Goal: Information Seeking & Learning: Compare options

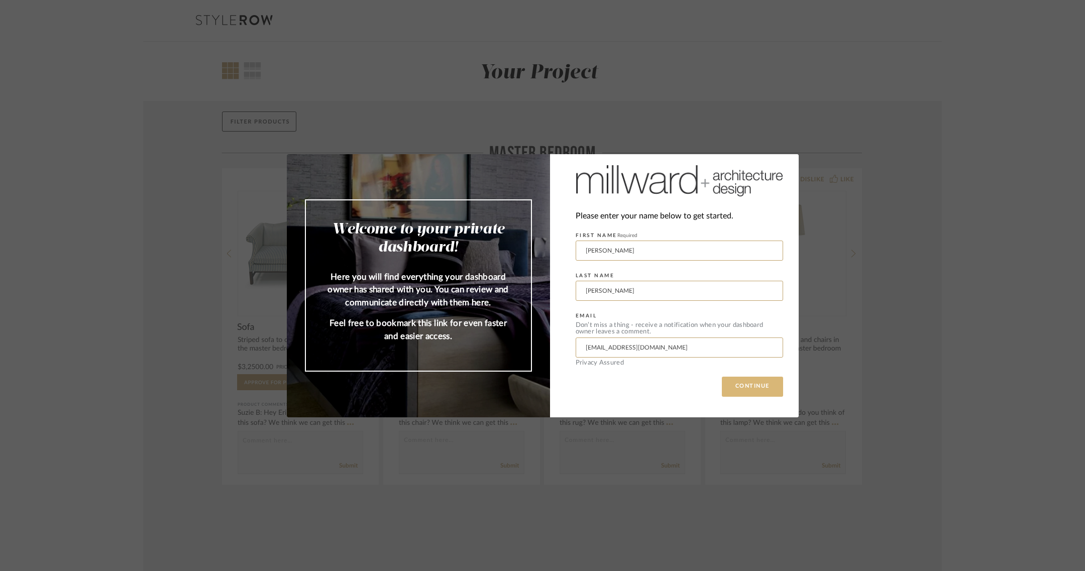
click at [757, 386] on button "CONTINUE" at bounding box center [752, 387] width 61 height 20
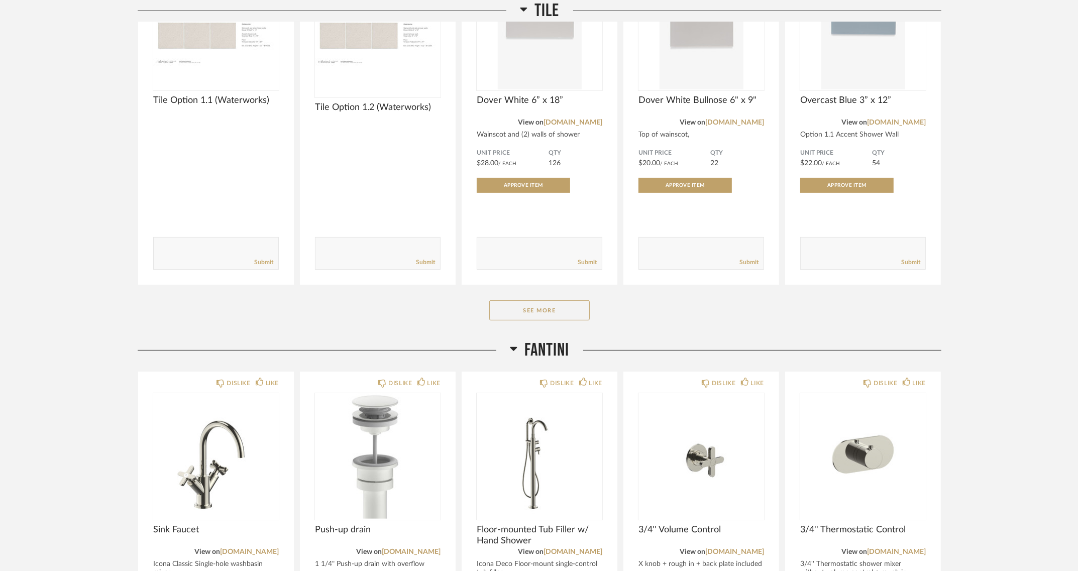
scroll to position [314, 0]
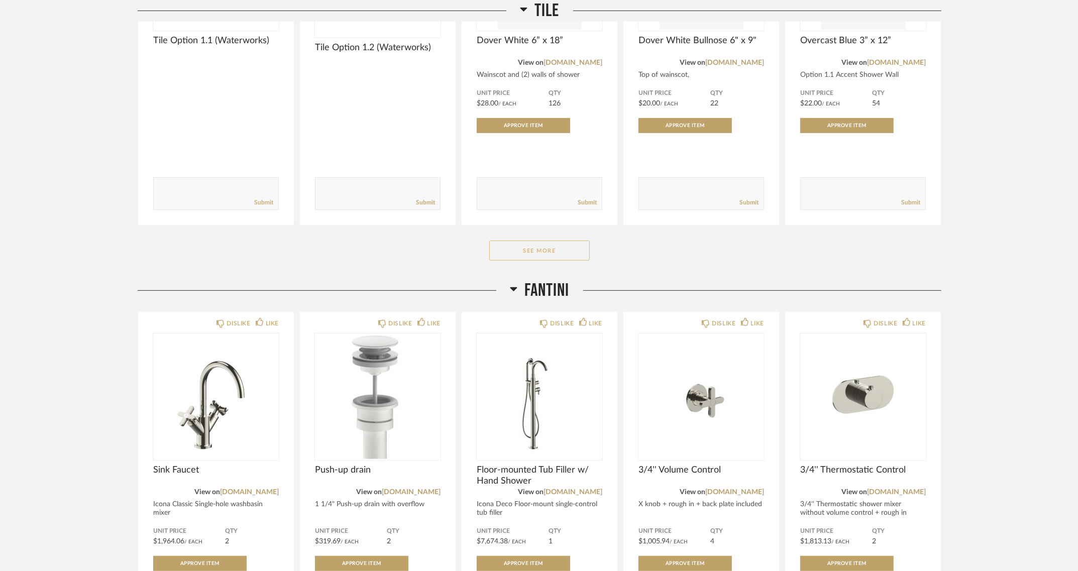
click at [530, 248] on button "See More" at bounding box center [539, 251] width 100 height 20
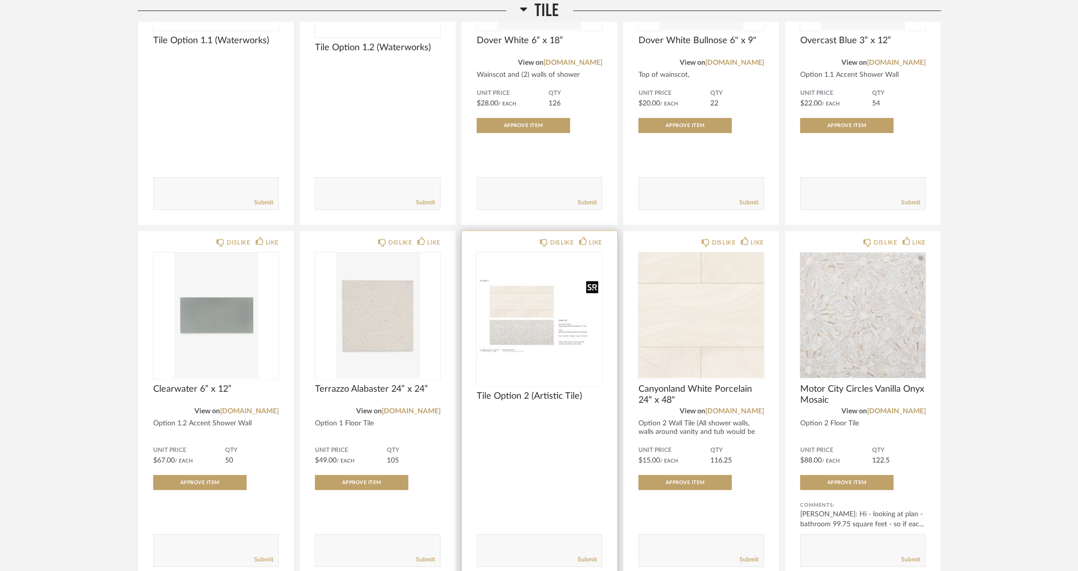
click at [533, 308] on img "0" at bounding box center [539, 316] width 126 height 126
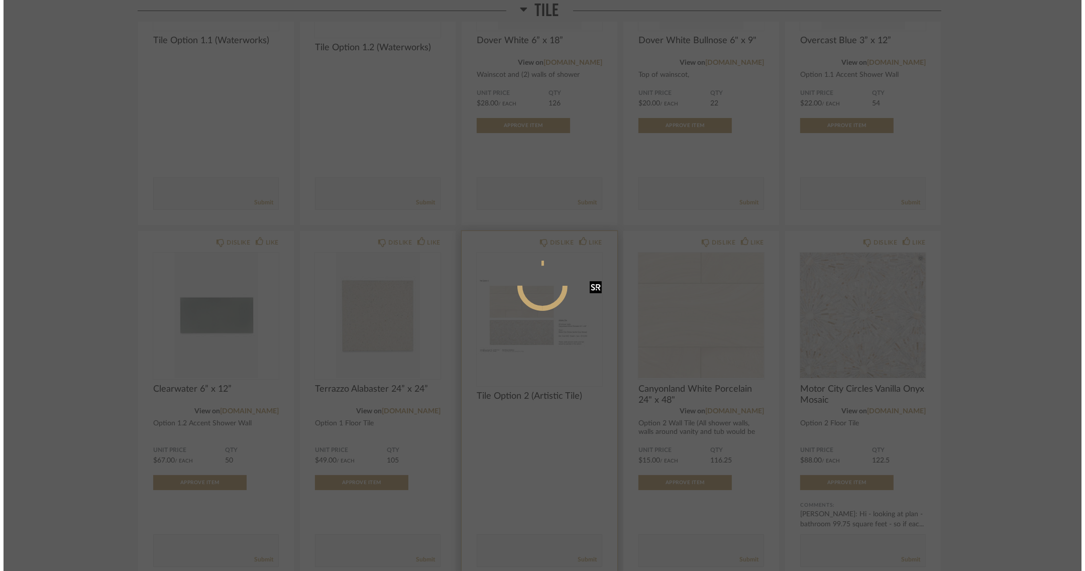
scroll to position [0, 0]
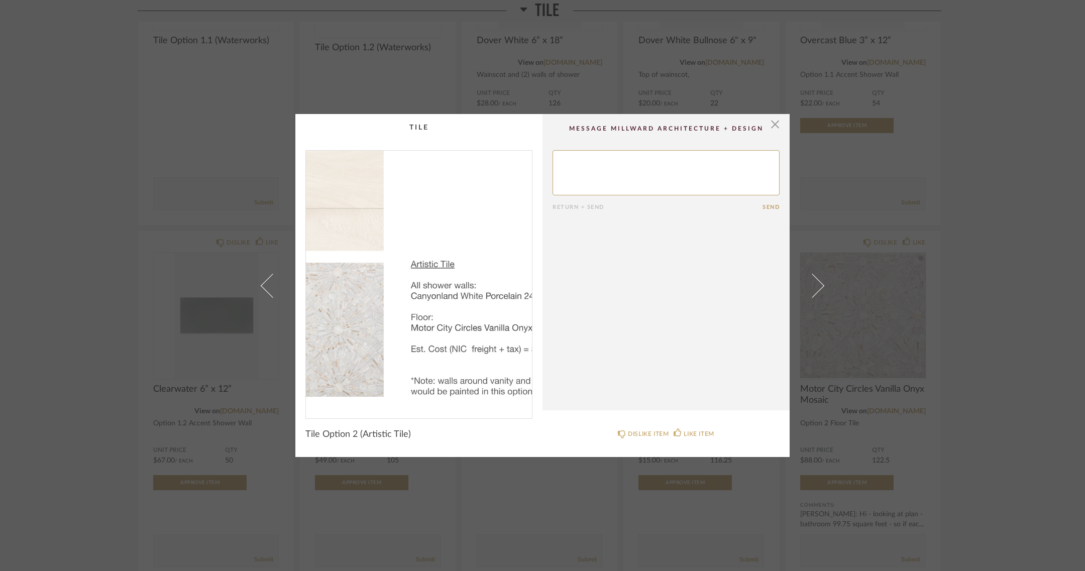
click at [452, 295] on img "0" at bounding box center [419, 281] width 226 height 260
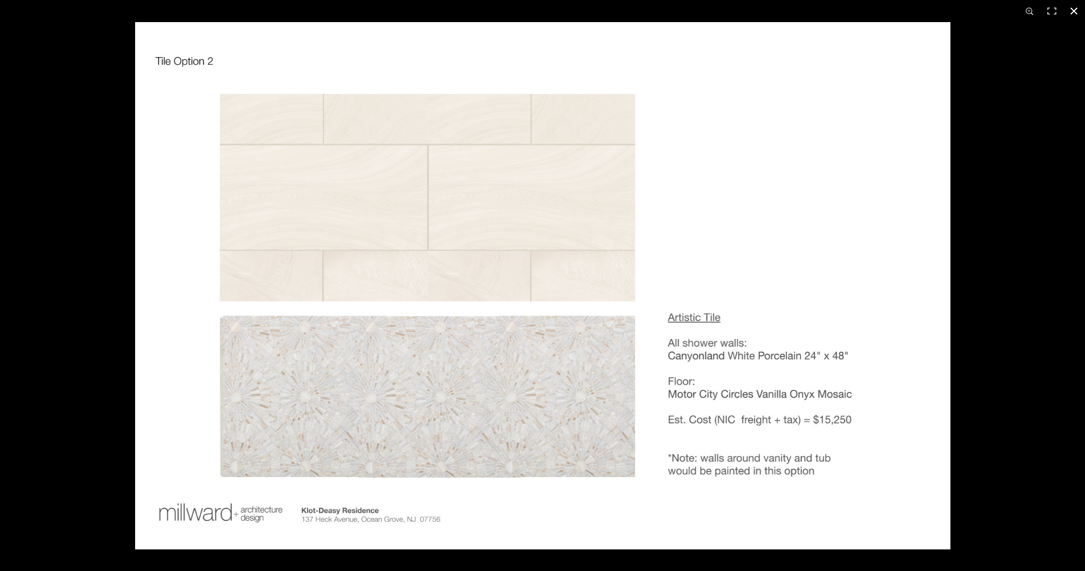
click at [1034, 289] on div at bounding box center [677, 307] width 1085 height 571
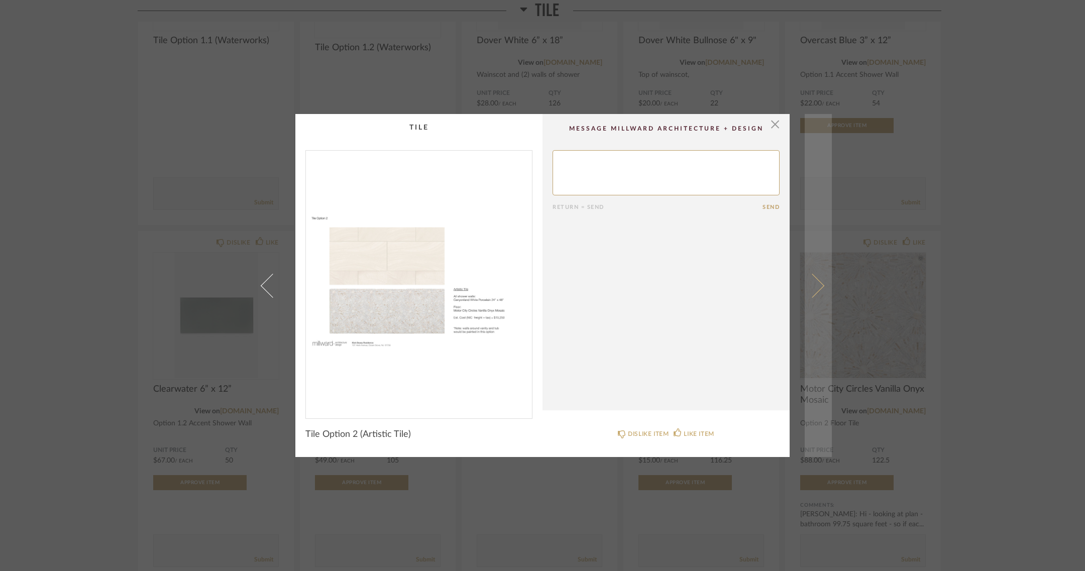
click at [816, 284] on span at bounding box center [812, 285] width 24 height 24
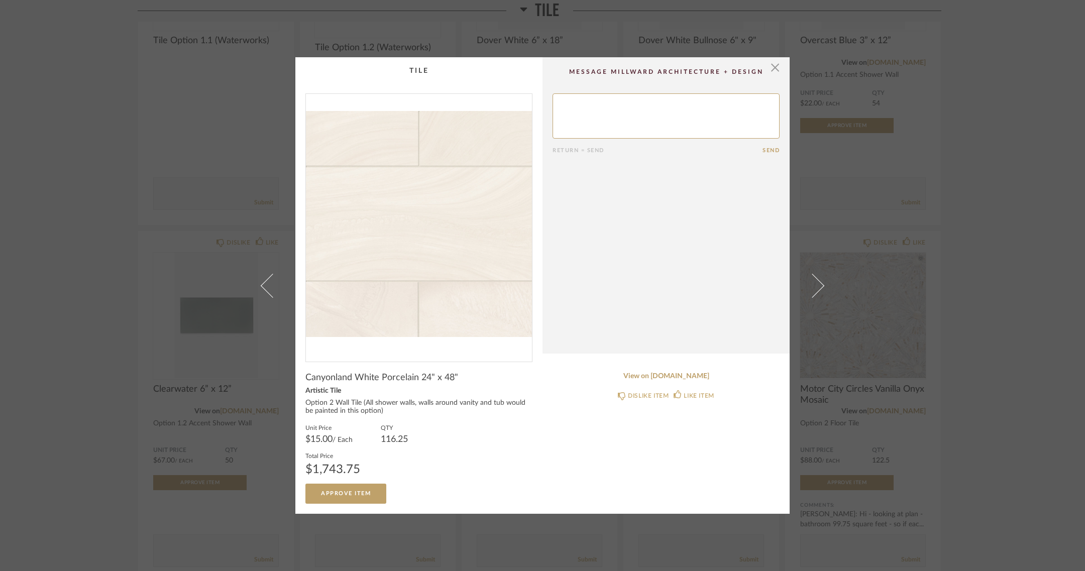
click at [1032, 281] on div "× Return = Send Send Canyonland White Porcelain 24" x 48" Artistic Tile Option …" at bounding box center [542, 285] width 1085 height 571
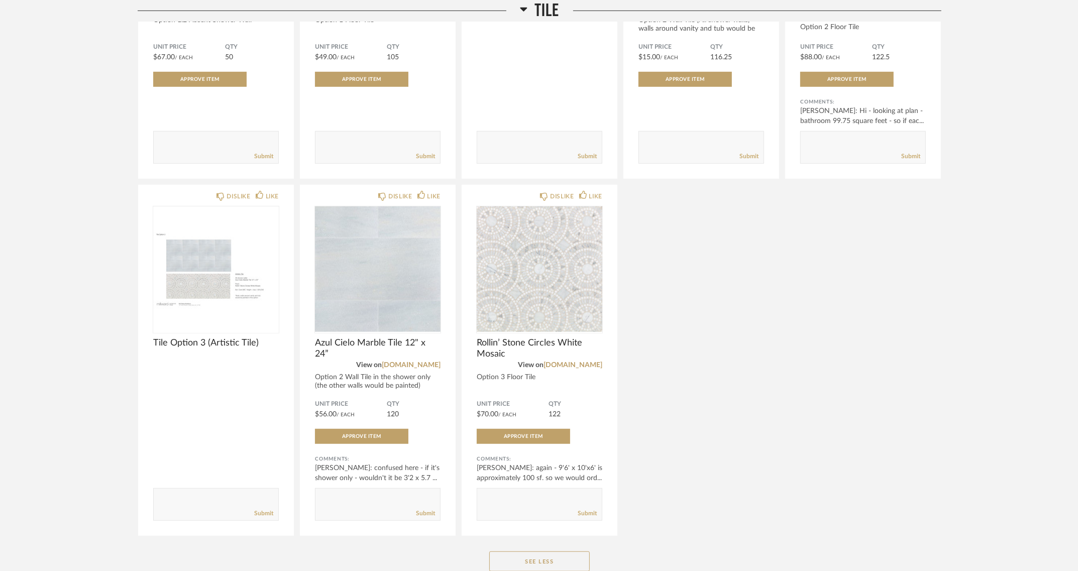
scroll to position [732, 0]
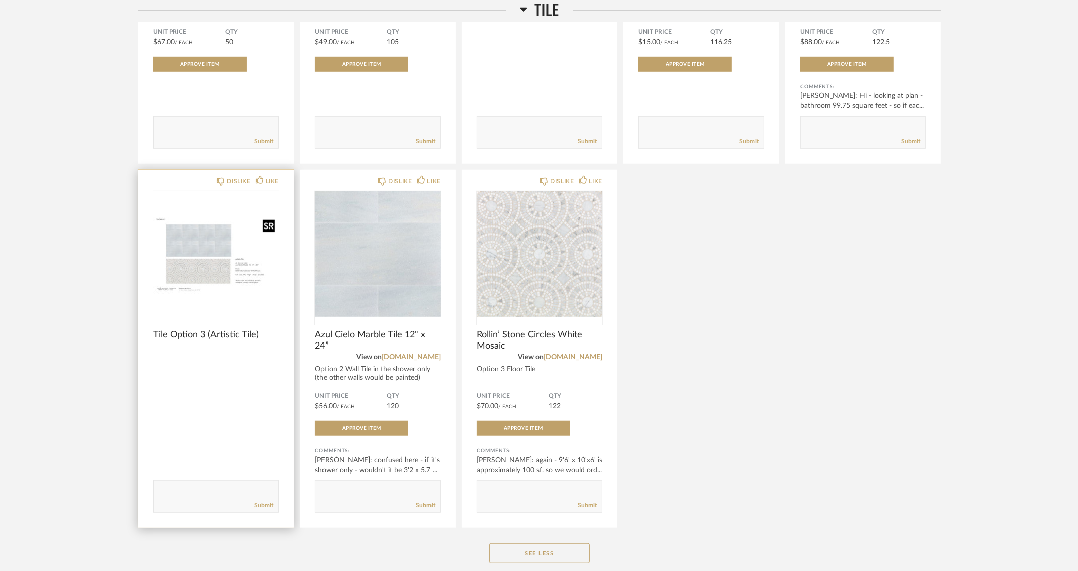
click at [0, 0] on img at bounding box center [0, 0] width 0 height 0
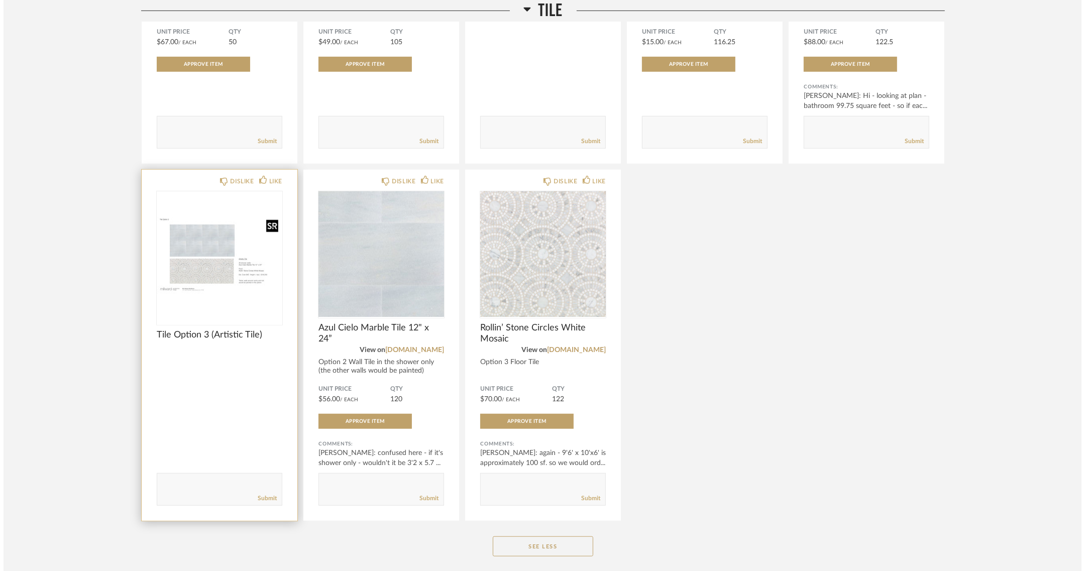
scroll to position [0, 0]
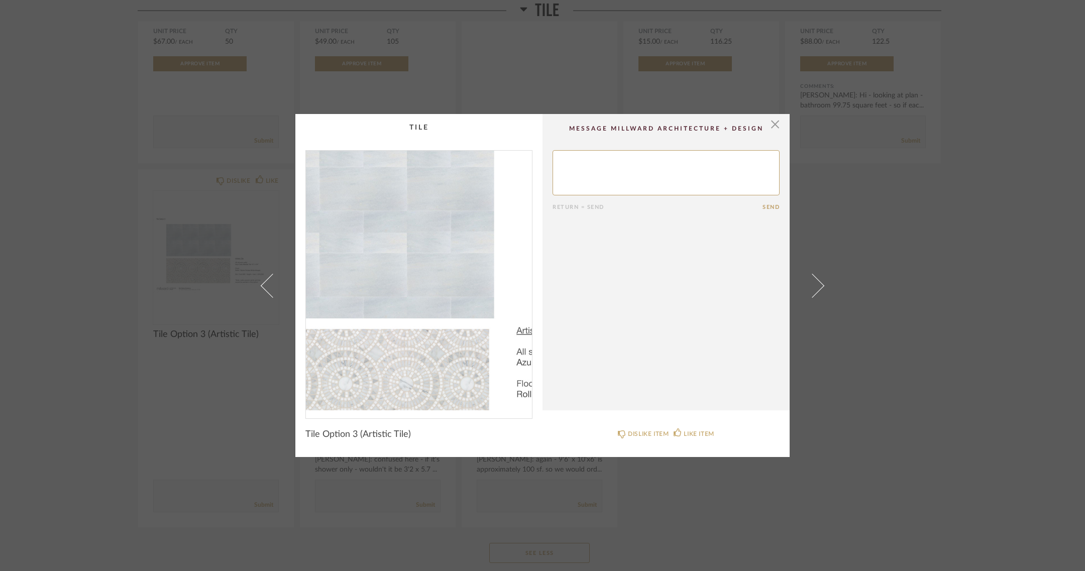
click at [417, 273] on img "0" at bounding box center [419, 281] width 226 height 260
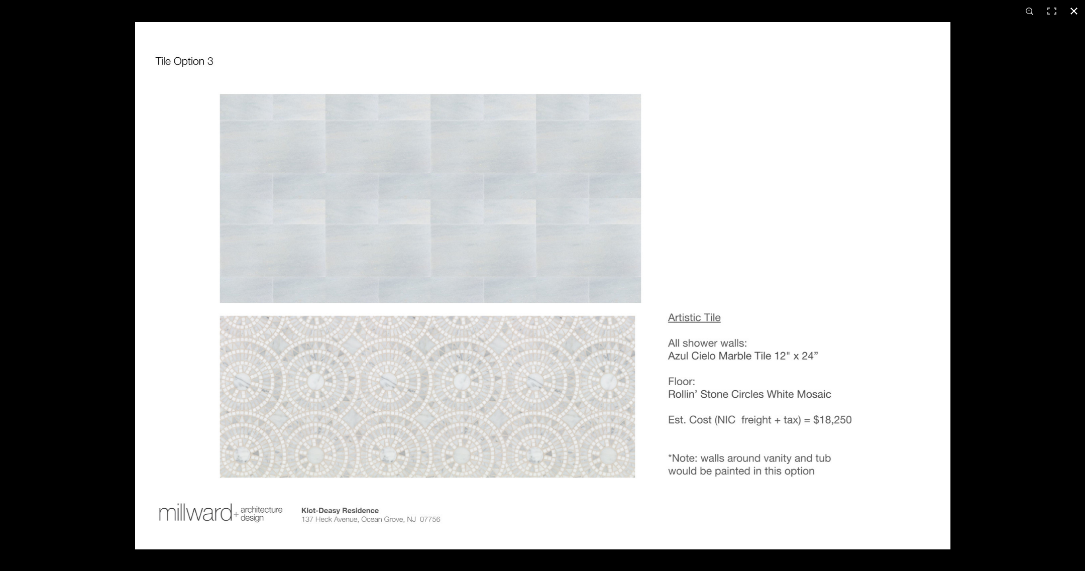
click at [1052, 292] on div at bounding box center [677, 307] width 1085 height 571
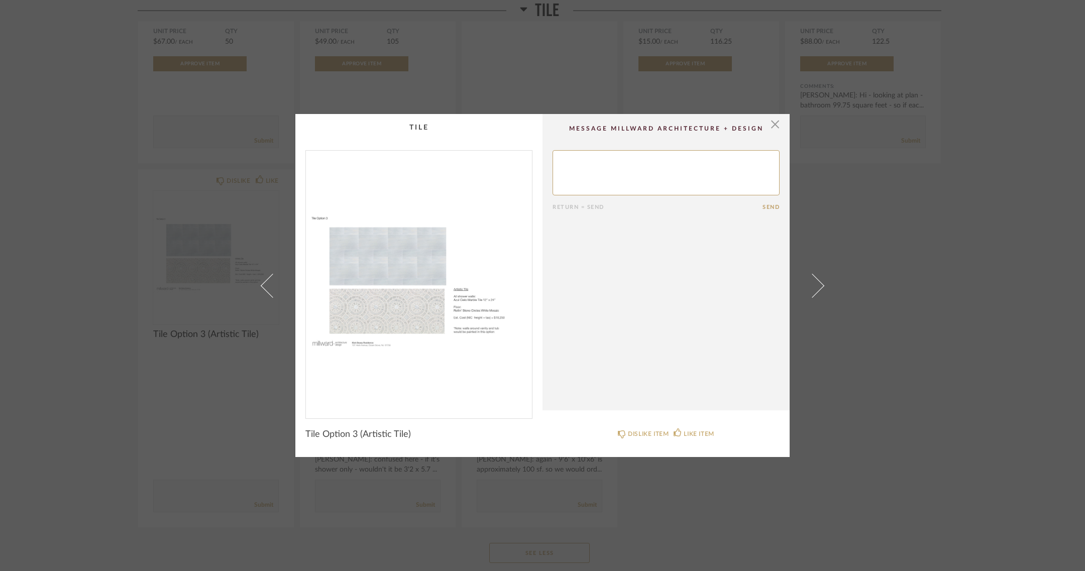
click at [1046, 295] on div "× Return = Send Send Tile Option 3 (Artistic Tile) DISLIKE ITEM LIKE ITEM" at bounding box center [542, 285] width 1085 height 571
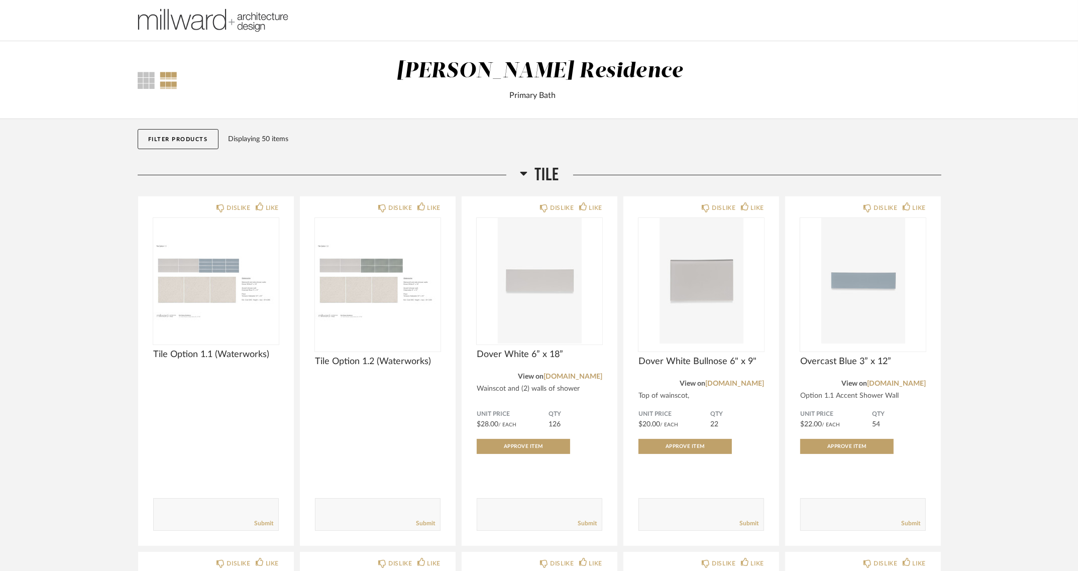
drag, startPoint x: 538, startPoint y: 168, endPoint x: 724, endPoint y: 161, distance: 185.9
click at [538, 168] on span "Tile" at bounding box center [547, 175] width 25 height 22
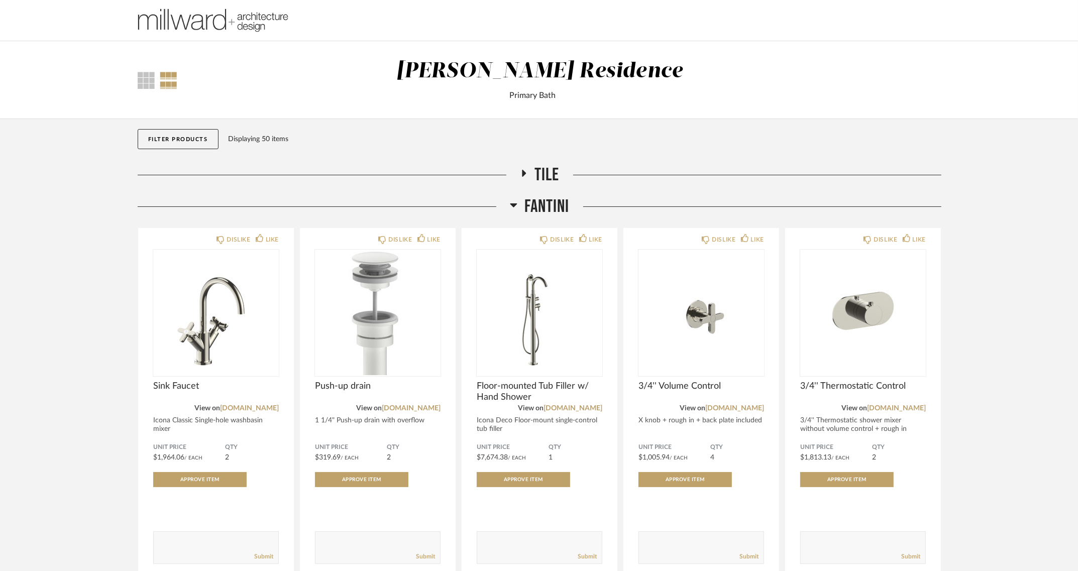
click at [550, 202] on span "Fantini" at bounding box center [547, 207] width 45 height 22
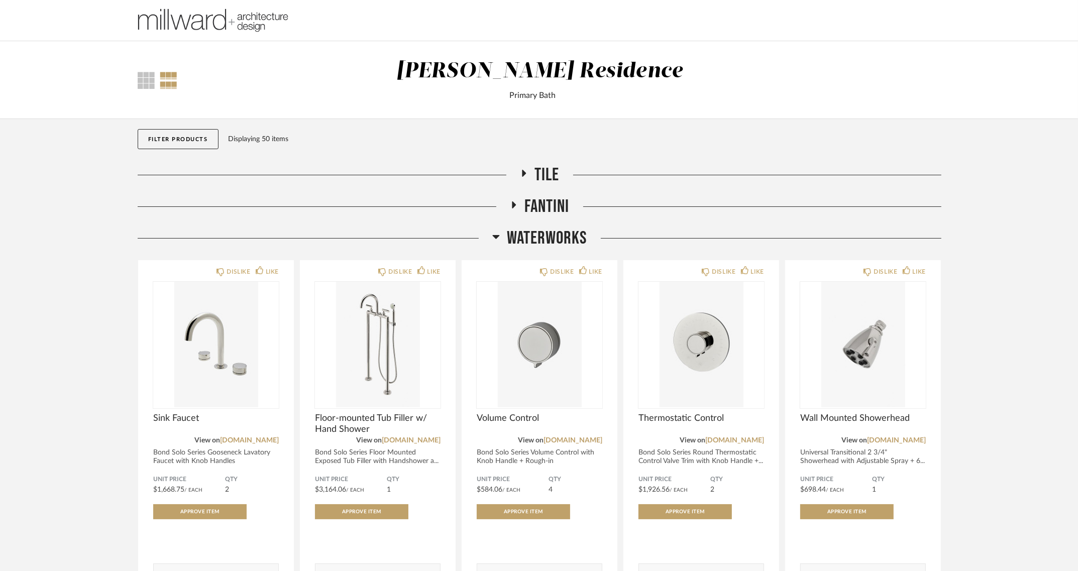
click at [566, 233] on span "Waterworks" at bounding box center [547, 238] width 80 height 22
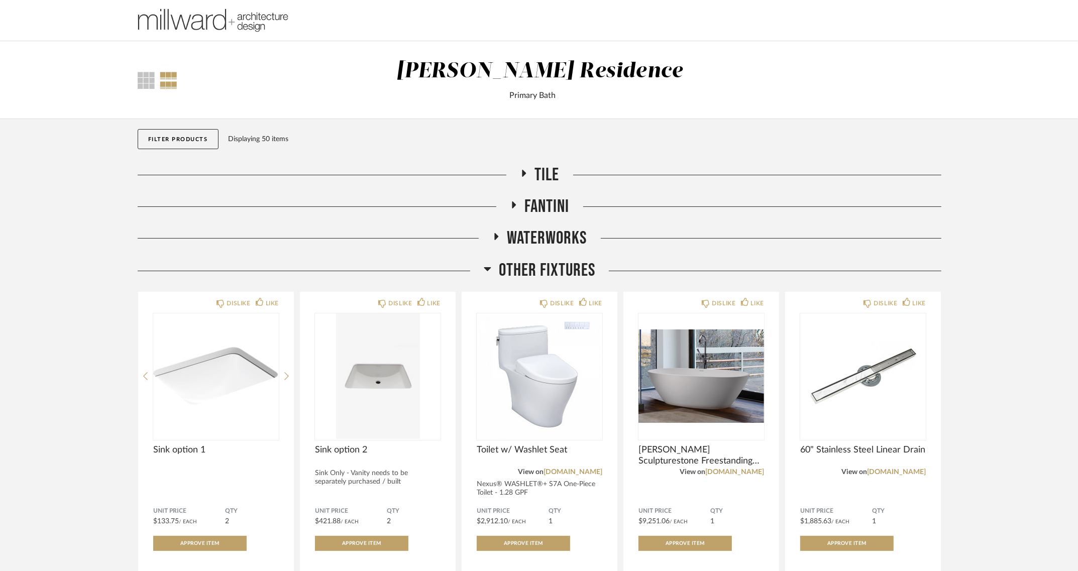
click at [555, 265] on span "Other Fixtures" at bounding box center [547, 271] width 96 height 22
